Goal: Task Accomplishment & Management: Complete application form

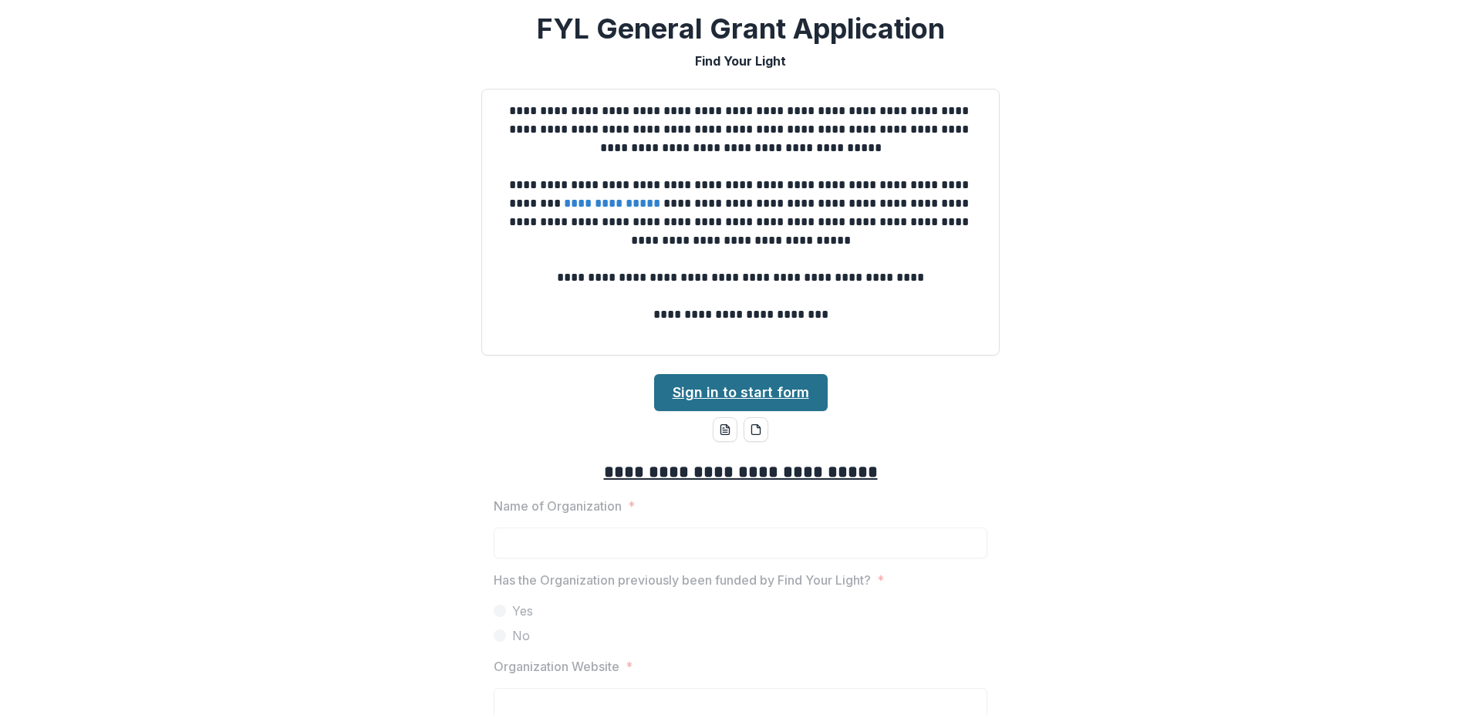
click at [760, 390] on link "Sign in to start form" at bounding box center [741, 392] width 174 height 37
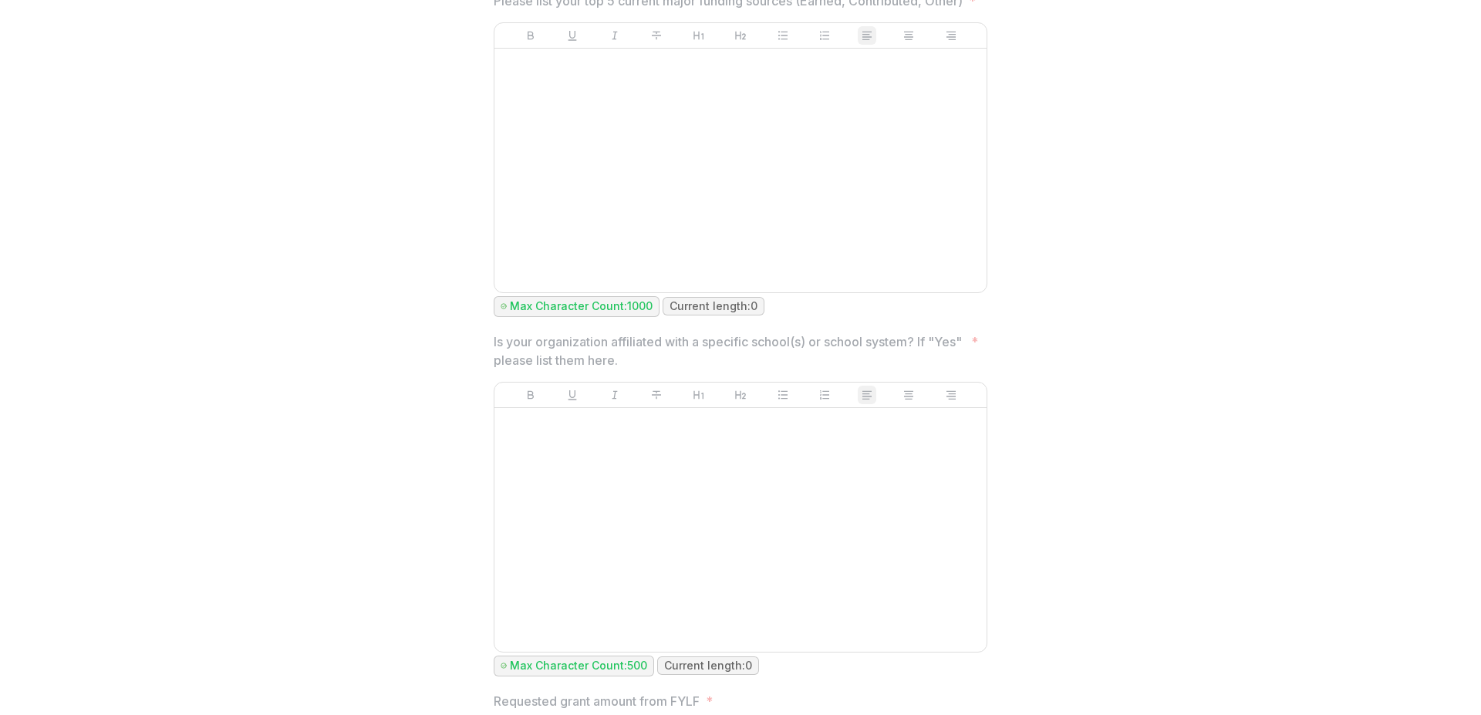
scroll to position [1296, 0]
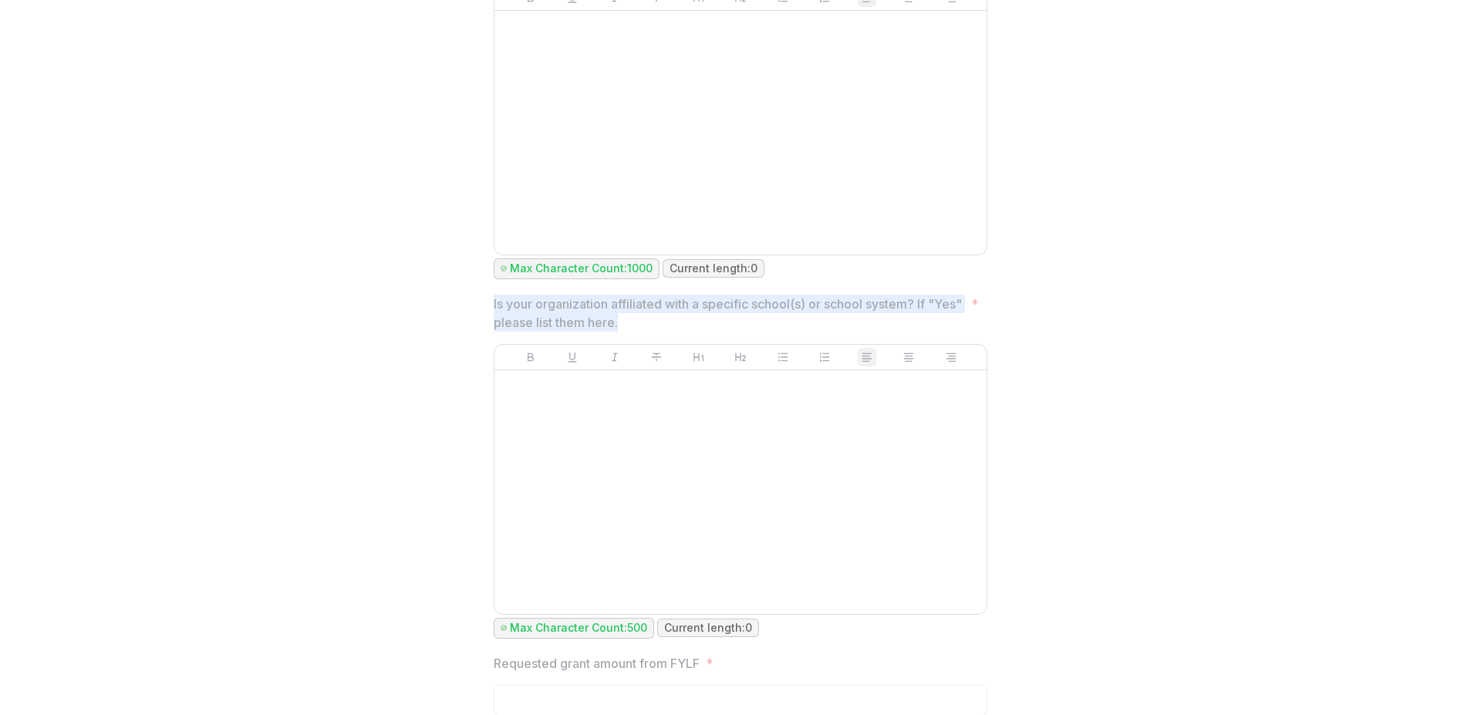
drag, startPoint x: 649, startPoint y: 342, endPoint x: 482, endPoint y: 321, distance: 168.0
copy p "Is your organization affiliated with a specific school(s) or school system? If …"
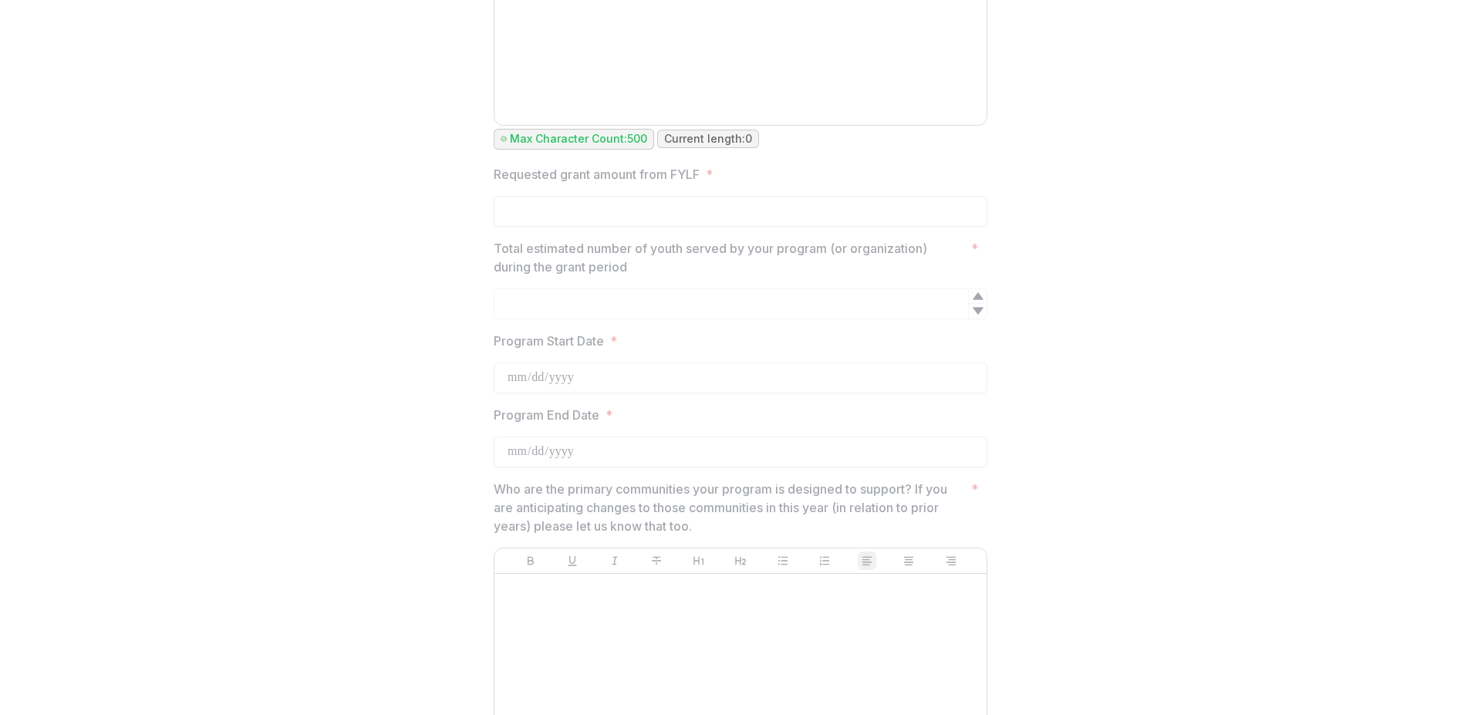
scroll to position [1851, 0]
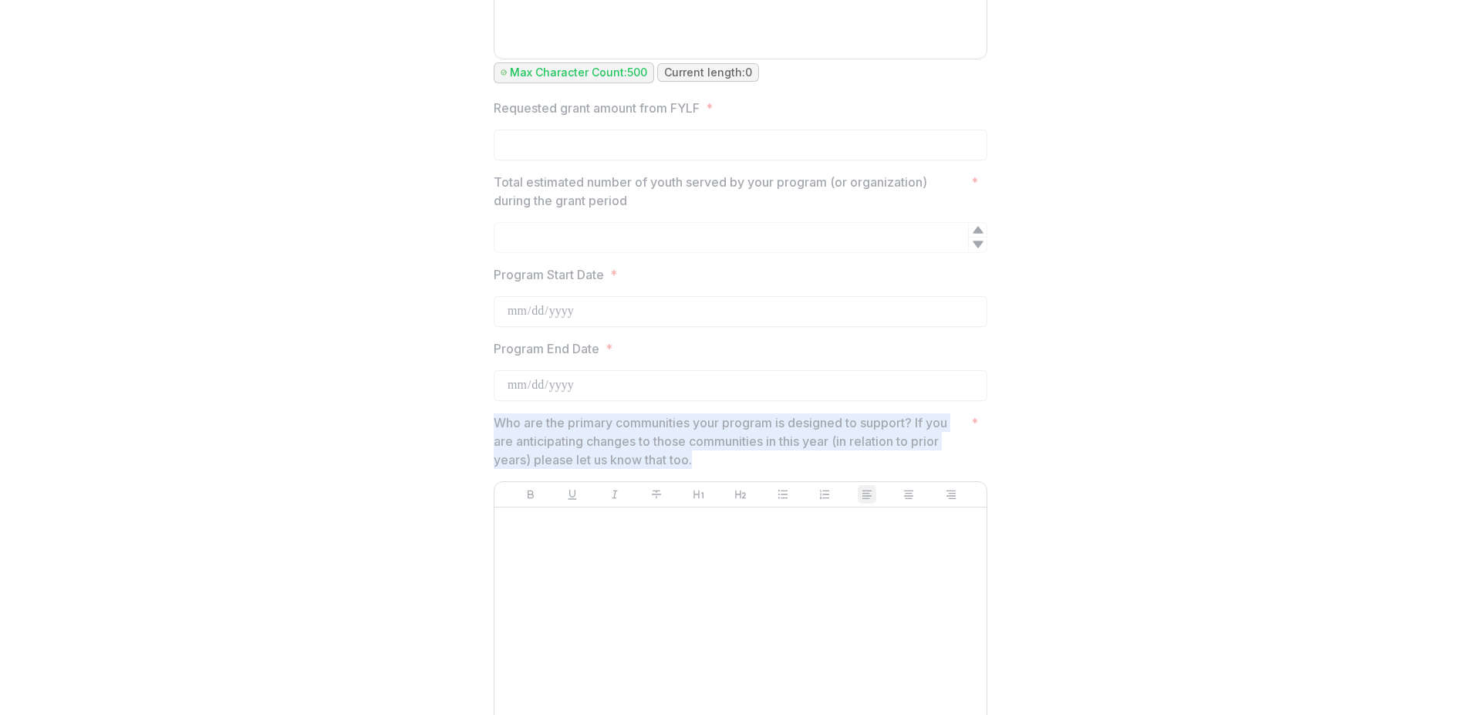
drag, startPoint x: 692, startPoint y: 479, endPoint x: 491, endPoint y: 442, distance: 204.7
click at [494, 442] on p "Who are the primary communities your program is designed to support? If you are…" at bounding box center [729, 441] width 471 height 56
copy p "Who are the primary communities your program is designed to support? If you are…"
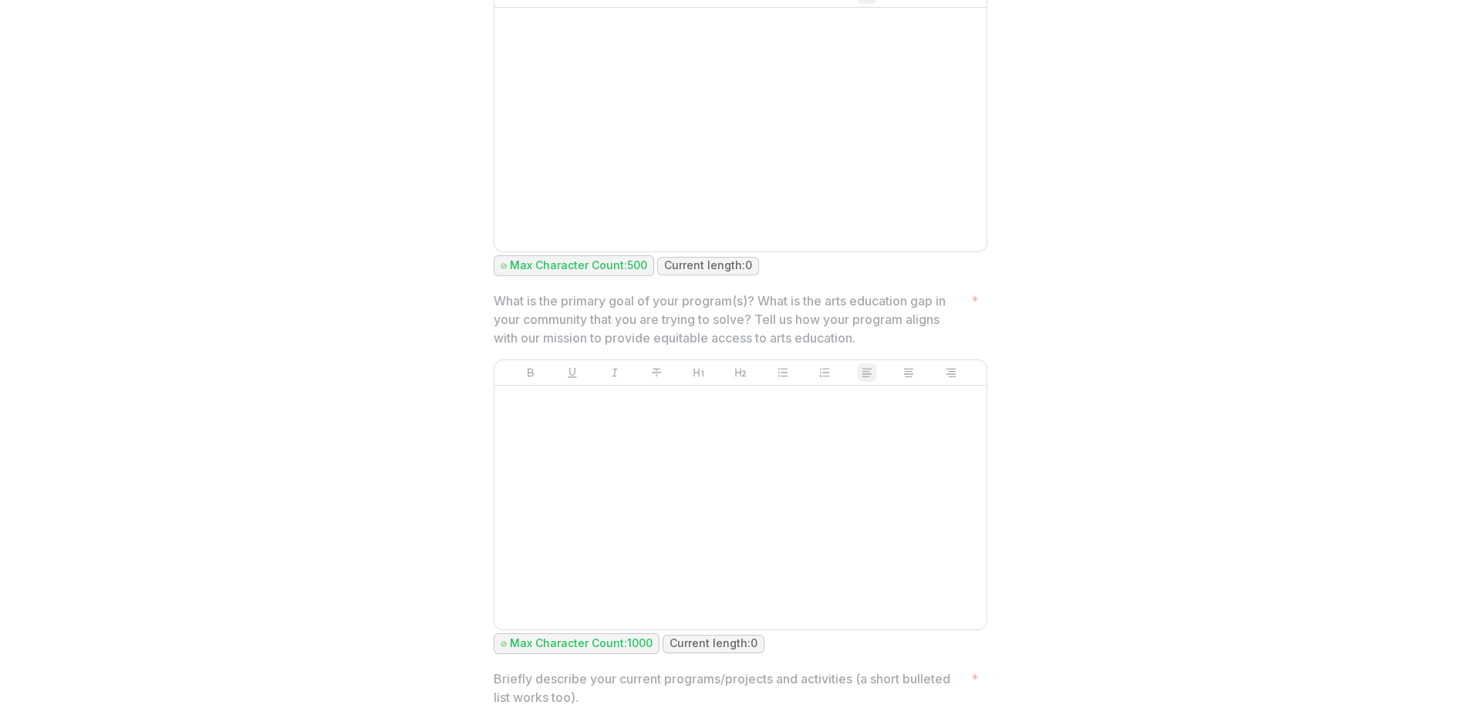
scroll to position [3332, 0]
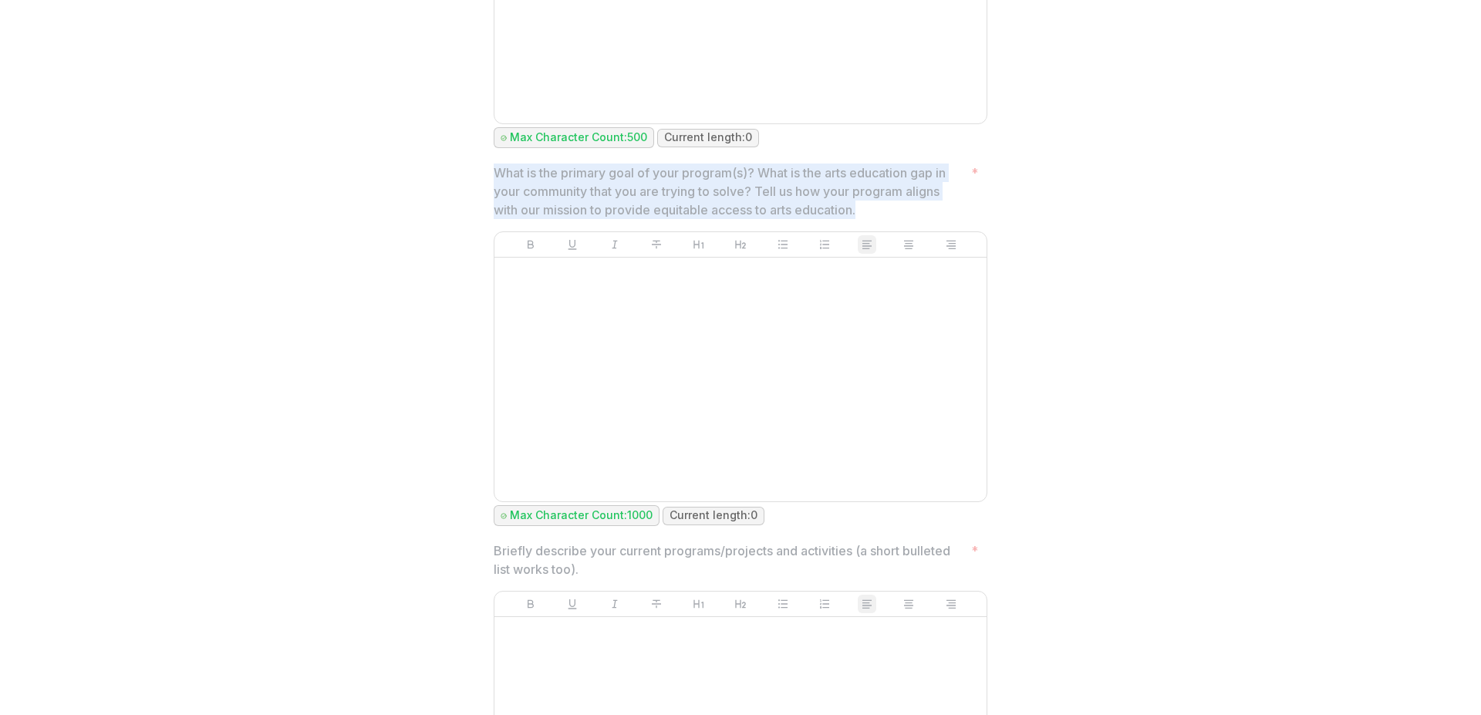
drag, startPoint x: 875, startPoint y: 232, endPoint x: 480, endPoint y: 192, distance: 396.9
click at [481, 192] on div "**********" at bounding box center [740, 82] width 518 height 5933
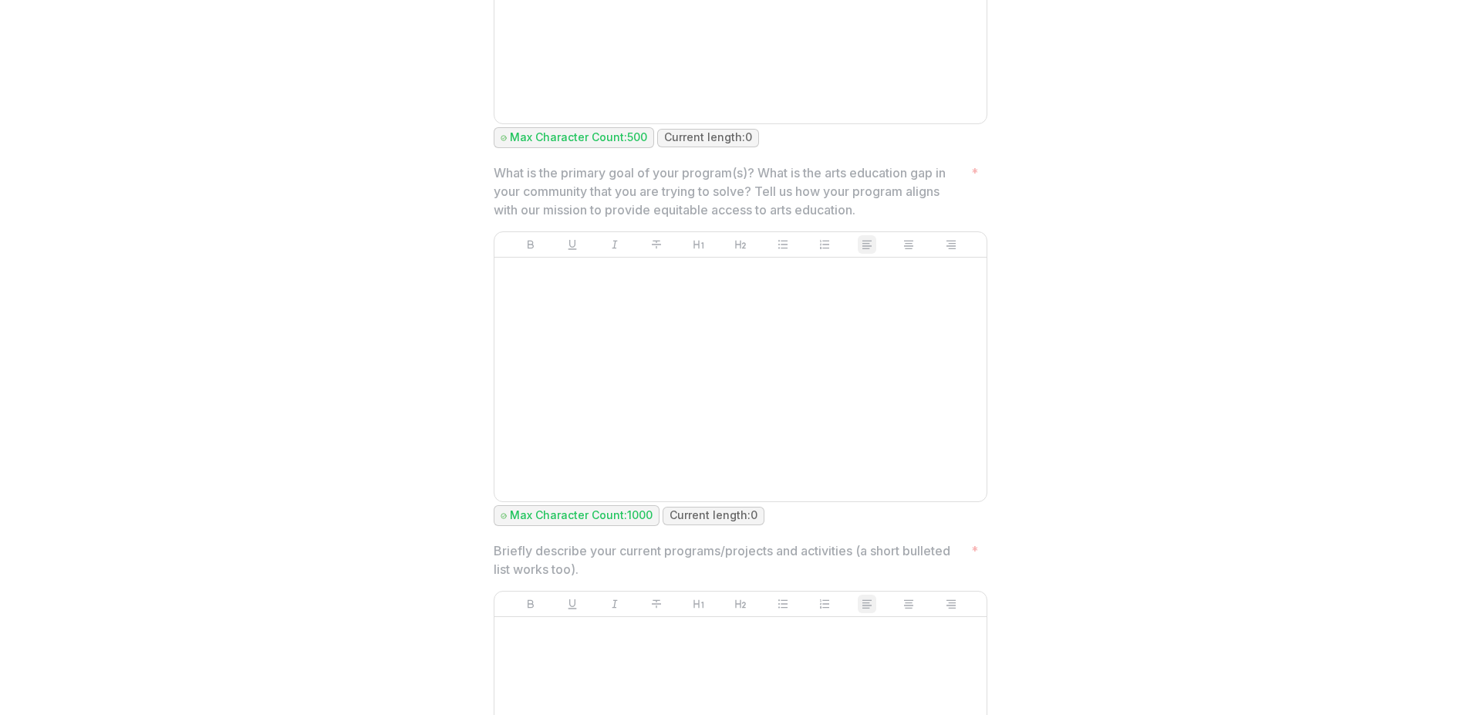
click at [464, 460] on div "**********" at bounding box center [740, 82] width 1469 height 5933
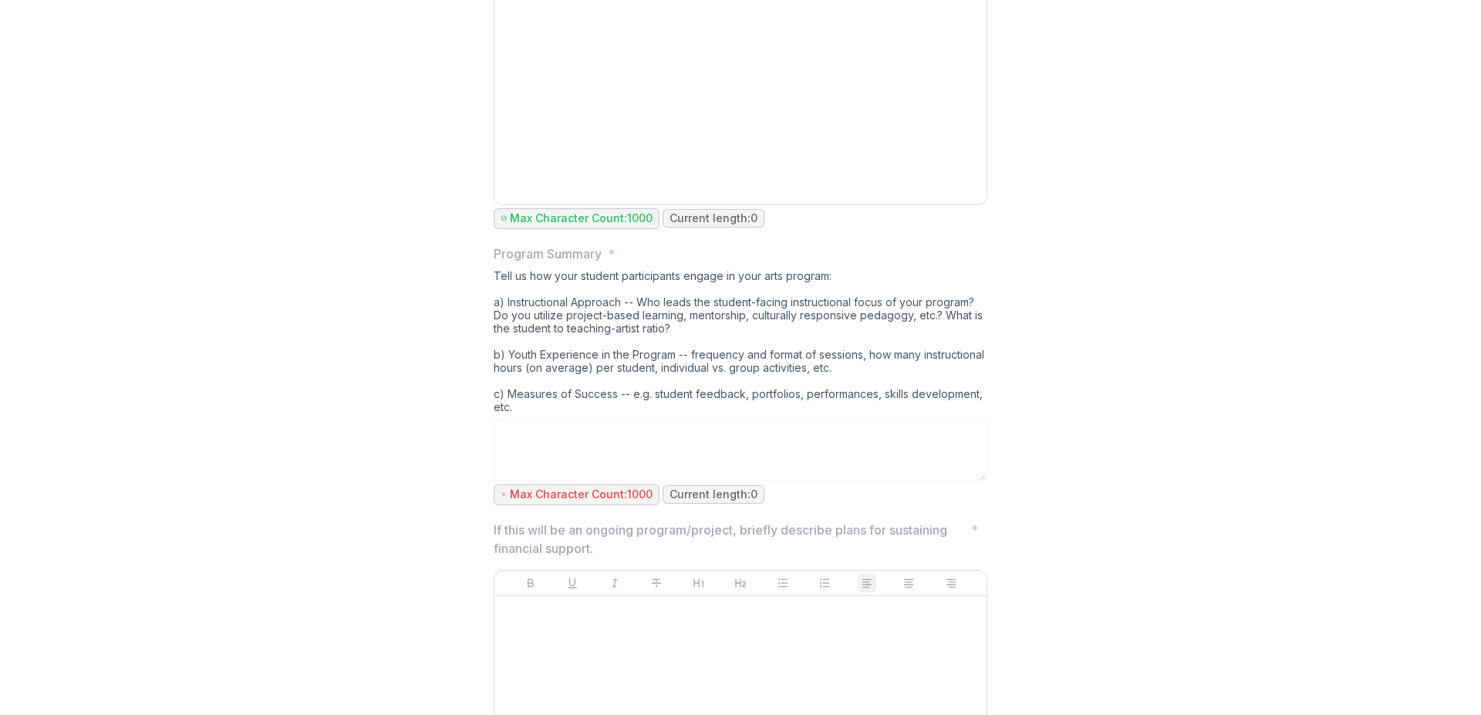
scroll to position [4072, 0]
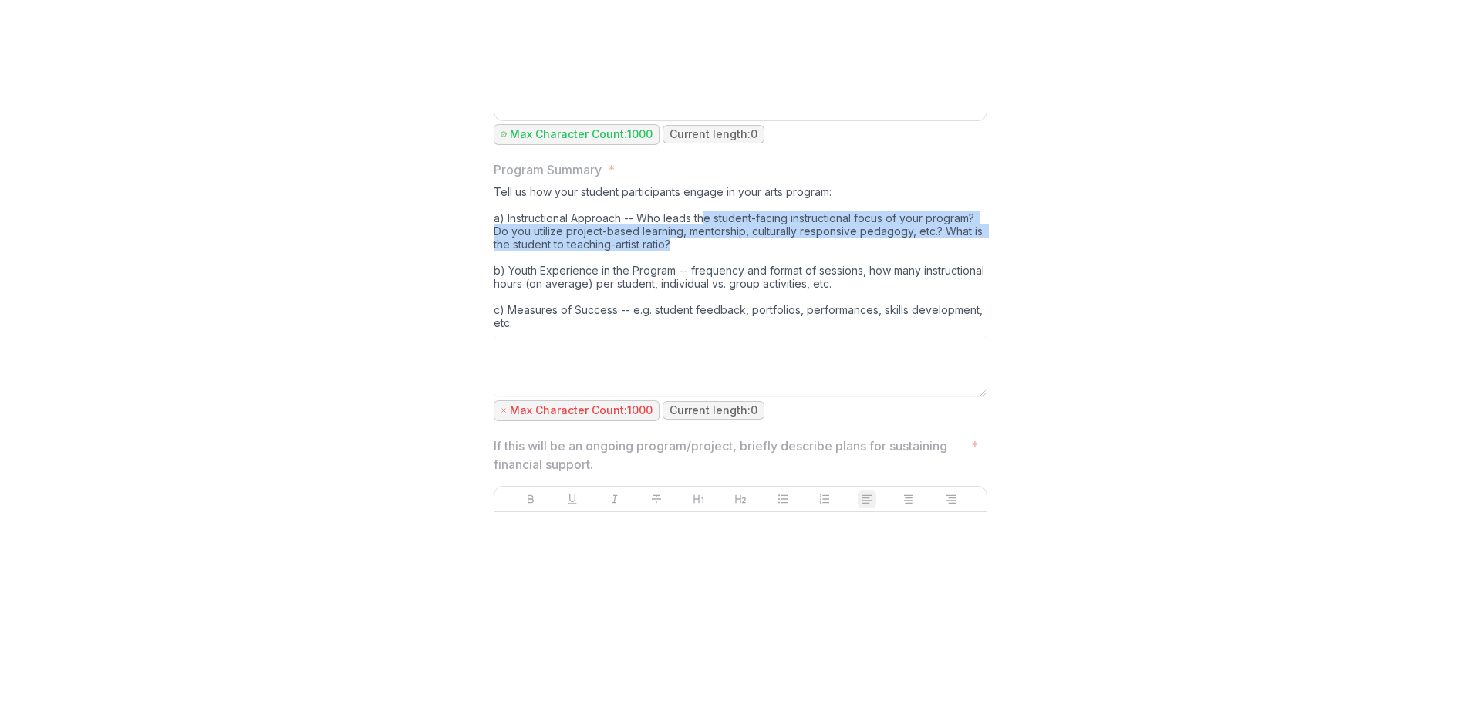
drag, startPoint x: 701, startPoint y: 234, endPoint x: 747, endPoint y: 264, distance: 54.8
click at [747, 264] on div "Tell us how your student participants engage in your arts program: a) Instructi…" at bounding box center [741, 260] width 494 height 150
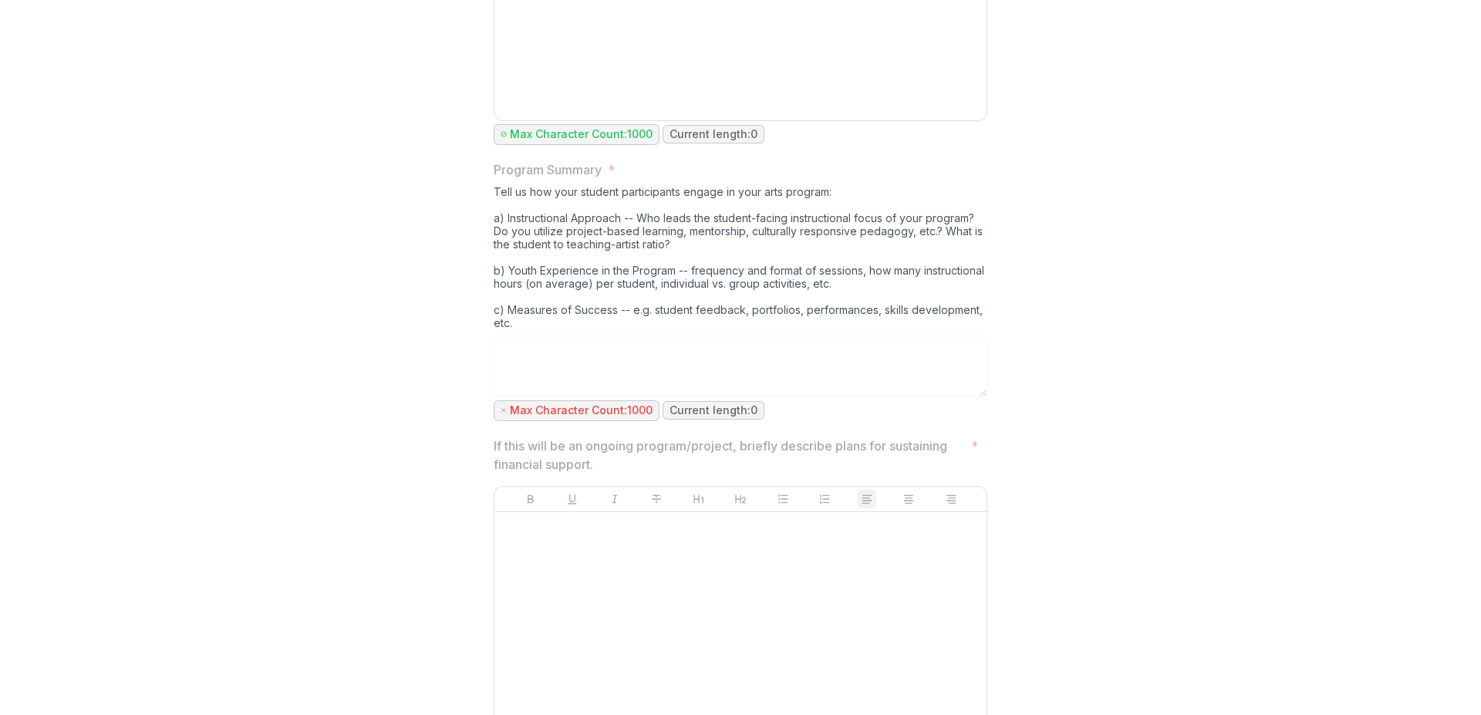
click at [747, 264] on div "Tell us how your student participants engage in your arts program: a) Instructi…" at bounding box center [741, 260] width 494 height 150
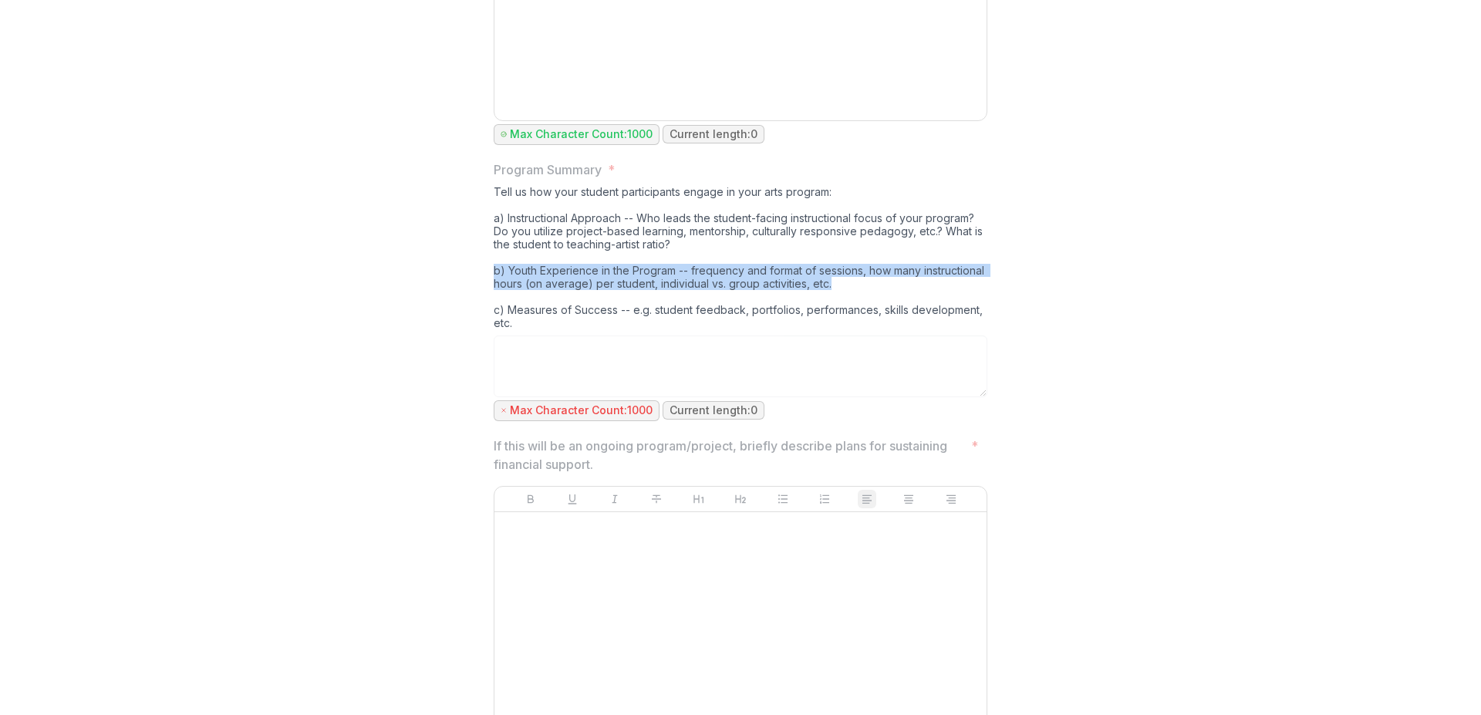
drag, startPoint x: 481, startPoint y: 284, endPoint x: 878, endPoint y: 302, distance: 396.8
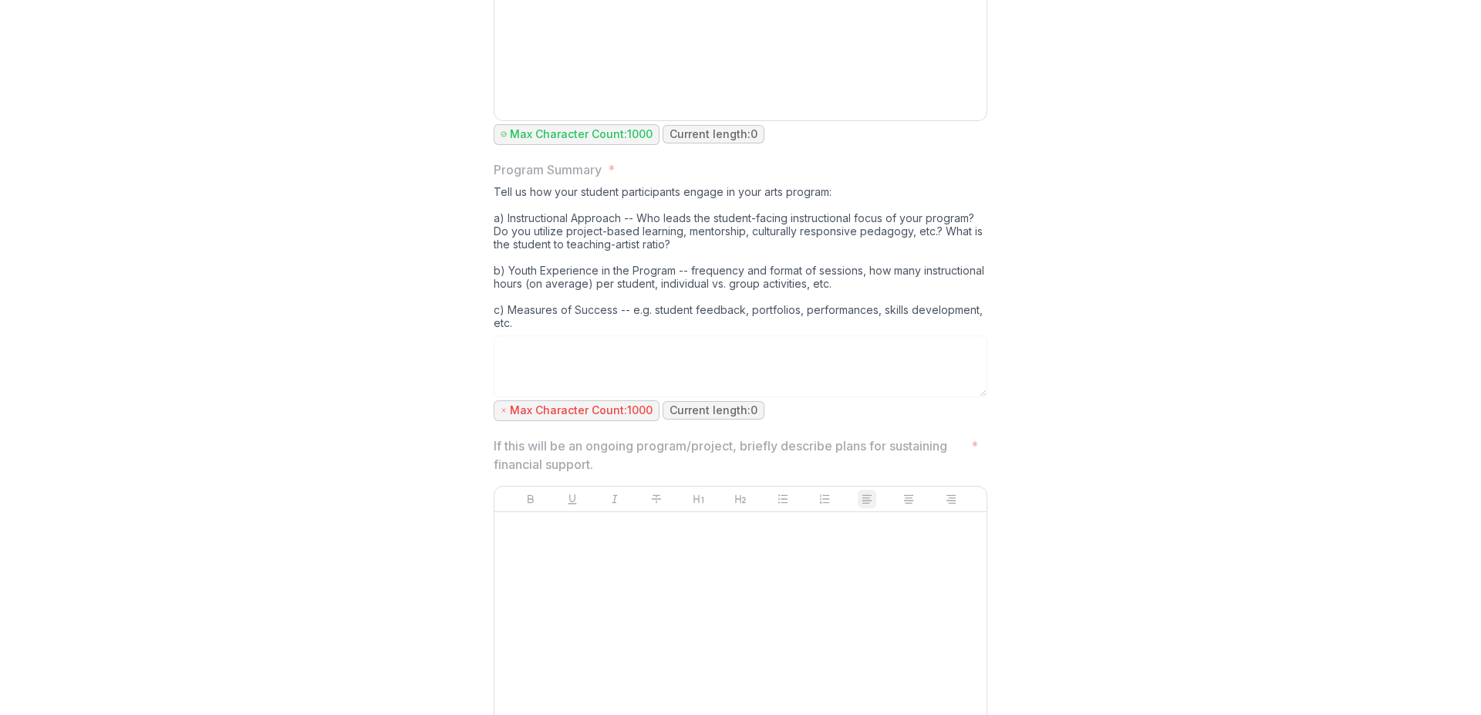
click at [878, 302] on div "Tell us how your student participants engage in your arts program: a) Instructi…" at bounding box center [741, 260] width 494 height 150
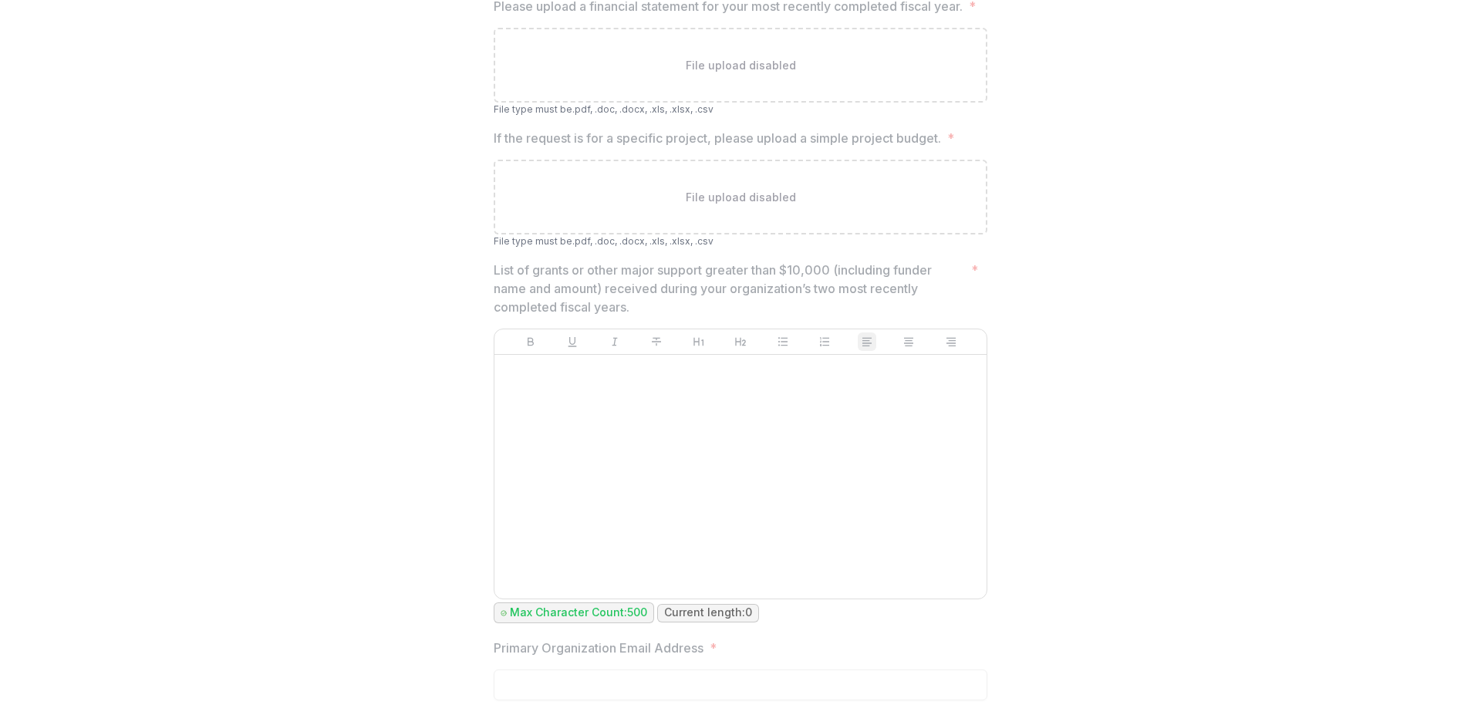
scroll to position [5734, 0]
